Goal: Information Seeking & Learning: Learn about a topic

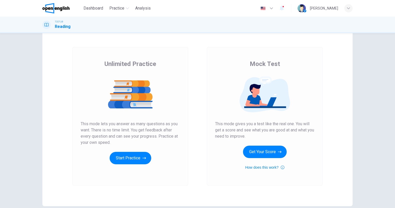
scroll to position [26, 0]
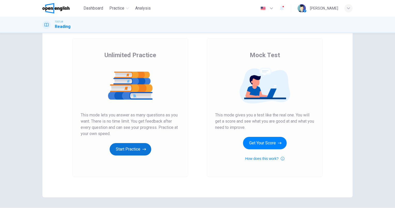
click at [123, 146] on button "Start Practice" at bounding box center [131, 149] width 42 height 12
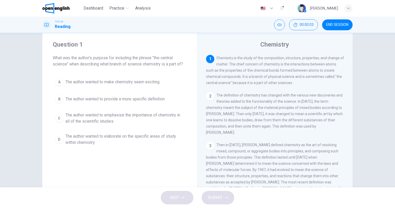
scroll to position [0, 0]
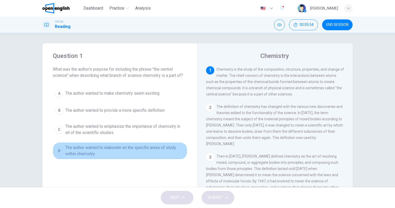
click at [125, 150] on span "The author wanted to elaborate on the specific areas of study within chemistry" at bounding box center [125, 151] width 120 height 12
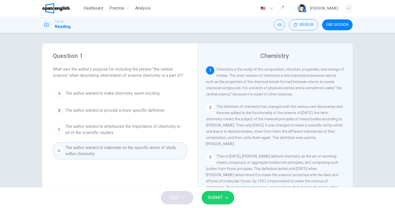
click at [217, 200] on span "SUBMIT" at bounding box center [215, 197] width 15 height 7
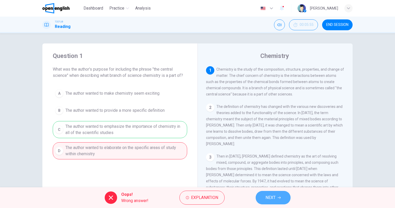
click at [272, 196] on span "NEXT" at bounding box center [271, 197] width 10 height 7
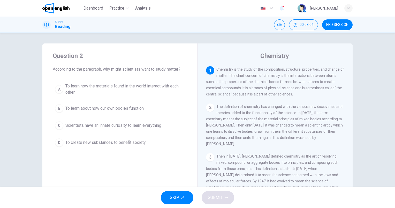
click at [100, 88] on span "To learn how the materials found in the world interact with each other" at bounding box center [125, 89] width 120 height 12
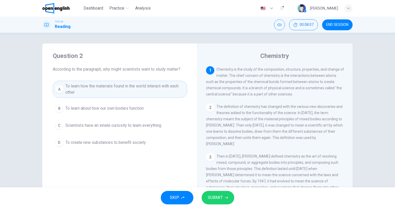
click at [215, 200] on span "SUBMIT" at bounding box center [215, 197] width 15 height 7
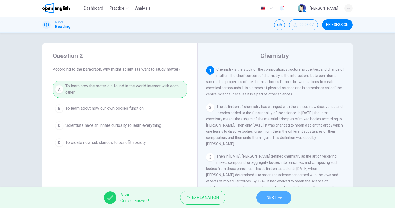
click at [274, 197] on span "NEXT" at bounding box center [271, 197] width 10 height 7
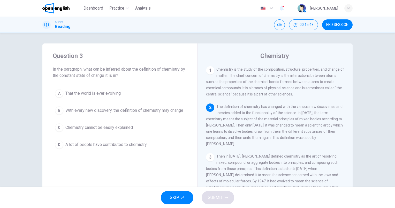
click at [97, 109] on span "With every new discovery, the definition of chemistry may change" at bounding box center [124, 110] width 118 height 6
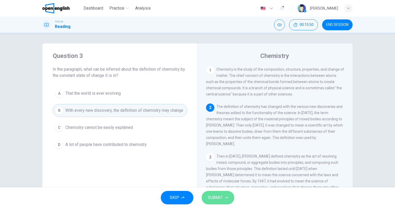
click at [214, 199] on span "SUBMIT" at bounding box center [215, 197] width 15 height 7
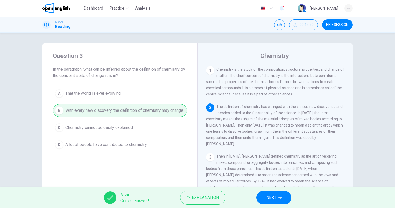
click at [271, 196] on span "NEXT" at bounding box center [271, 197] width 10 height 7
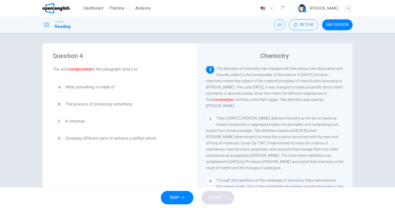
scroll to position [38, 0]
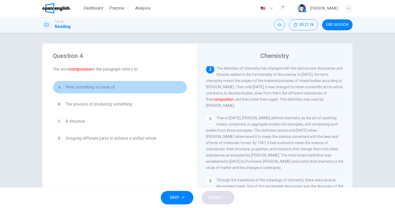
click at [81, 84] on span "What something is made of" at bounding box center [90, 87] width 50 height 6
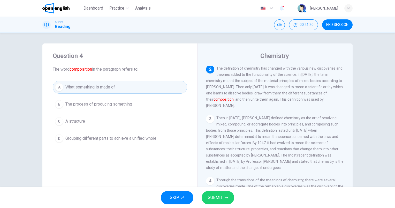
click at [214, 194] on span "SUBMIT" at bounding box center [215, 197] width 15 height 7
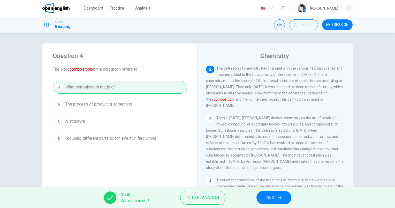
click at [272, 196] on span "NEXT" at bounding box center [271, 197] width 10 height 7
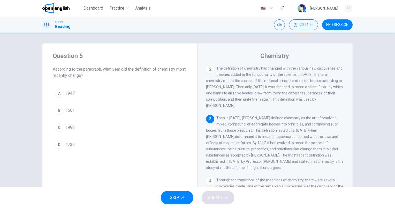
scroll to position [50, 0]
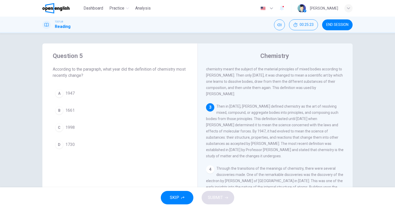
click at [69, 127] on span "1998" at bounding box center [69, 127] width 9 height 6
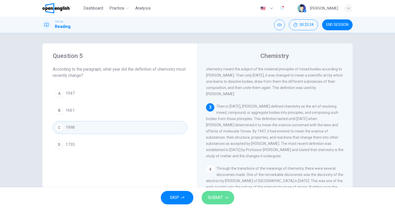
click at [218, 198] on span "SUBMIT" at bounding box center [215, 197] width 15 height 7
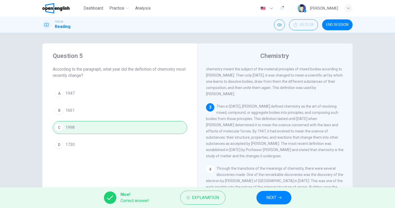
click at [273, 197] on span "NEXT" at bounding box center [271, 197] width 10 height 7
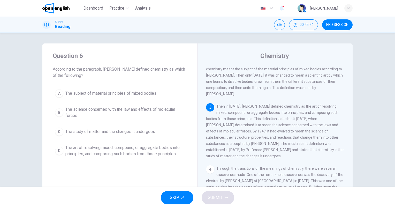
scroll to position [89, 0]
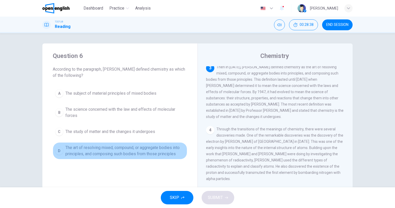
click at [139, 148] on span "The art of resolving mixed, compound, or aggregate bodies into principles, and …" at bounding box center [125, 151] width 120 height 12
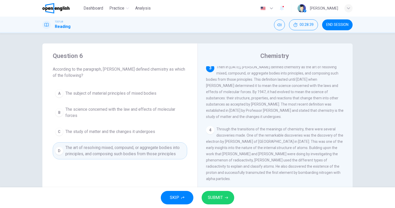
click at [219, 197] on span "SUBMIT" at bounding box center [215, 197] width 15 height 7
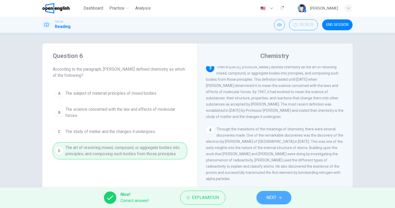
click at [277, 195] on button "NEXT" at bounding box center [274, 197] width 35 height 13
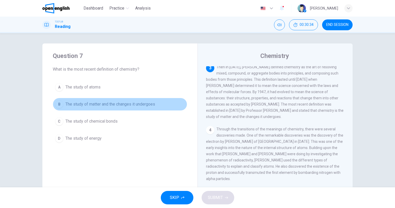
click at [145, 107] on button "B The study of matter and the changes it undergoes" at bounding box center [120, 104] width 135 height 13
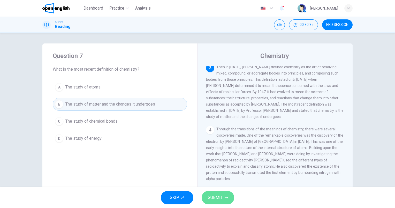
click at [217, 200] on span "SUBMIT" at bounding box center [215, 197] width 15 height 7
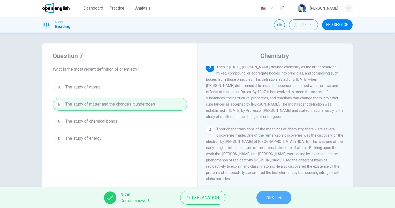
click at [275, 196] on span "NEXT" at bounding box center [271, 197] width 10 height 7
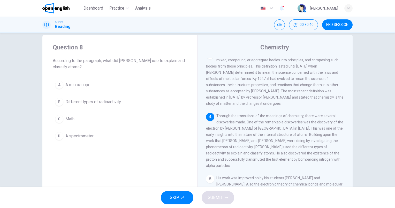
scroll to position [0, 0]
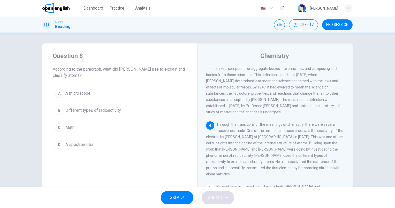
click at [84, 144] on span "A spectrometer" at bounding box center [79, 144] width 28 height 6
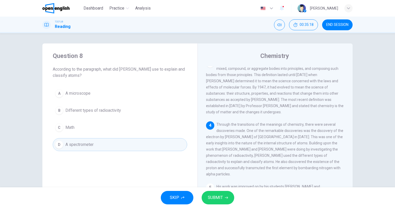
click at [219, 195] on span "SUBMIT" at bounding box center [215, 197] width 15 height 7
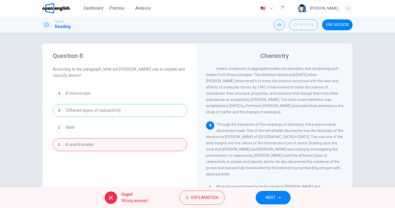
click at [271, 200] on span "NEXT" at bounding box center [271, 197] width 10 height 7
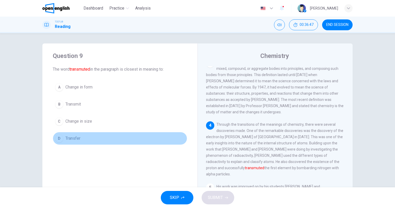
click at [74, 139] on span "Transfer" at bounding box center [72, 138] width 15 height 6
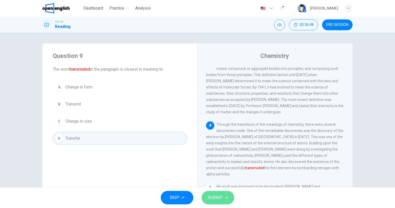
click at [214, 195] on span "SUBMIT" at bounding box center [215, 197] width 15 height 7
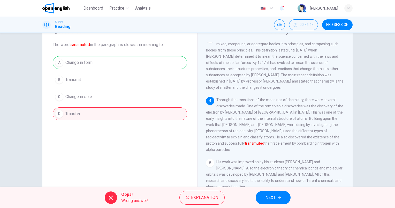
scroll to position [26, 0]
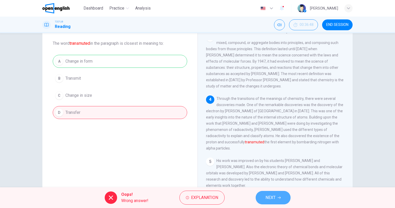
click at [273, 193] on button "NEXT" at bounding box center [273, 197] width 35 height 13
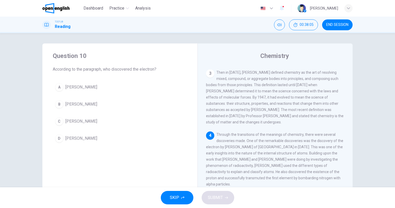
scroll to position [94, 0]
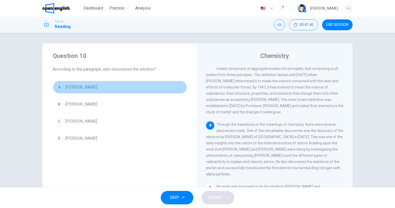
click at [74, 87] on span "[PERSON_NAME]" at bounding box center [81, 87] width 32 height 6
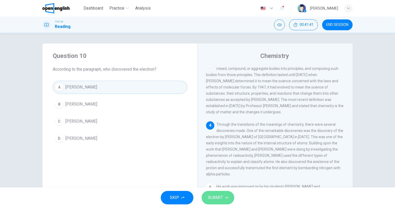
click at [220, 197] on span "SUBMIT" at bounding box center [215, 197] width 15 height 7
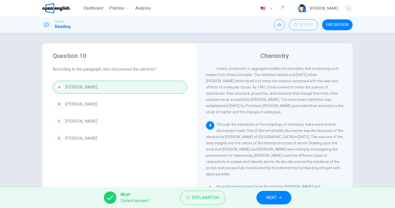
click at [270, 197] on span "NEXT" at bounding box center [271, 197] width 10 height 7
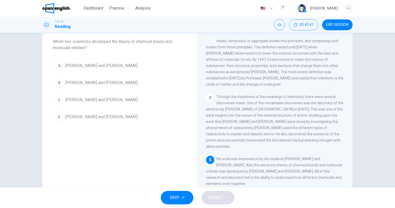
scroll to position [46, 0]
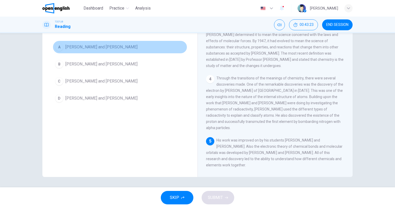
click at [93, 48] on span "[PERSON_NAME] and [PERSON_NAME]" at bounding box center [101, 47] width 72 height 6
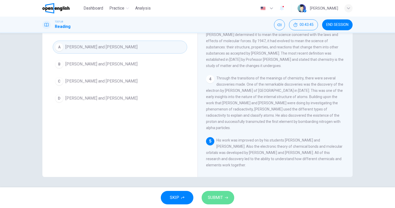
click at [220, 197] on span "SUBMIT" at bounding box center [215, 197] width 15 height 7
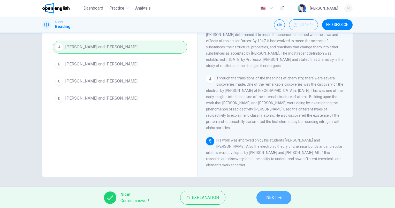
click at [273, 199] on span "NEXT" at bounding box center [271, 197] width 10 height 7
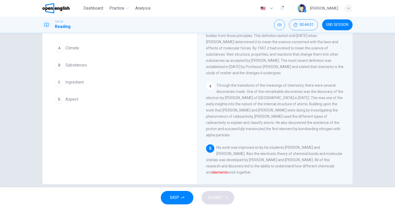
scroll to position [40, 0]
click at [74, 65] on span "Substances" at bounding box center [75, 64] width 21 height 6
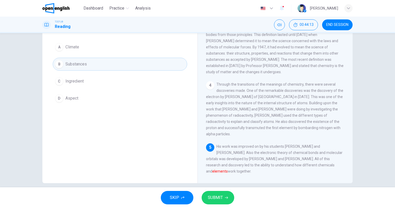
click at [225, 195] on button "SUBMIT" at bounding box center [218, 197] width 33 height 13
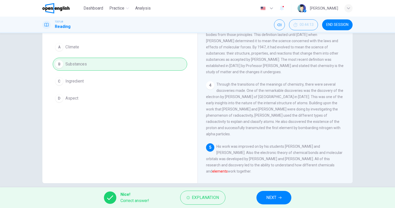
click at [283, 196] on button "NEXT" at bounding box center [274, 197] width 35 height 13
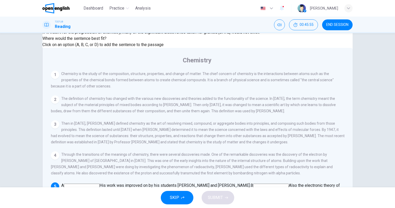
scroll to position [46, 0]
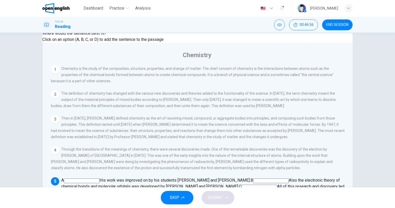
click at [223, 191] on input at bounding box center [217, 193] width 36 height 5
click at [225, 195] on button "SUBMIT" at bounding box center [218, 197] width 33 height 13
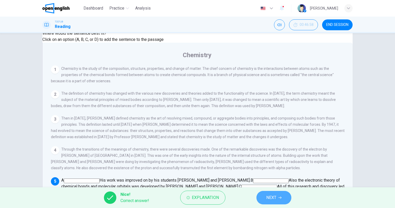
click at [272, 195] on span "NEXT" at bounding box center [271, 197] width 10 height 7
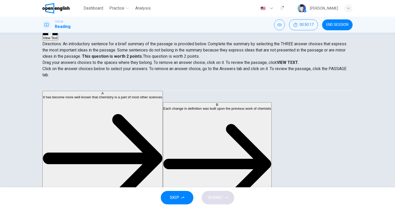
scroll to position [54, 0]
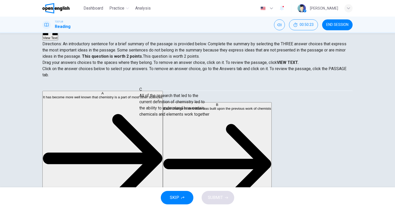
drag, startPoint x: 91, startPoint y: 117, endPoint x: 185, endPoint y: 110, distance: 94.4
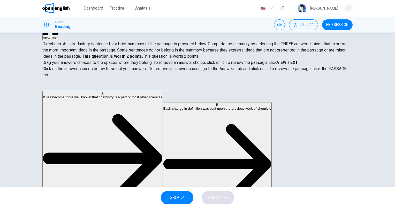
scroll to position [84, 0]
drag, startPoint x: 88, startPoint y: 148, endPoint x: 209, endPoint y: 131, distance: 122.3
drag, startPoint x: 84, startPoint y: 100, endPoint x: 207, endPoint y: 153, distance: 134.0
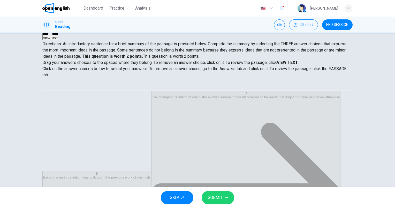
click at [219, 197] on span "SUBMIT" at bounding box center [215, 197] width 15 height 7
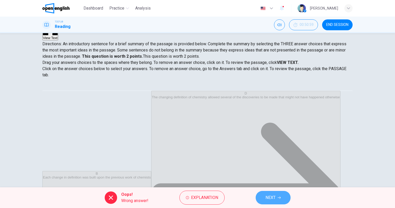
click at [278, 196] on icon "button" at bounding box center [279, 197] width 3 height 3
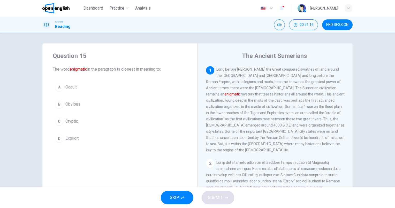
click at [344, 25] on span "END SESSION" at bounding box center [337, 25] width 22 height 4
